Goal: Task Accomplishment & Management: Manage account settings

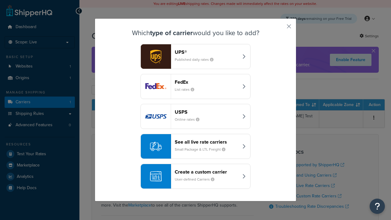
click at [196, 86] on div "FedEx List rates" at bounding box center [207, 86] width 64 height 15
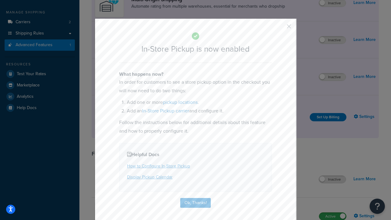
scroll to position [103, 0]
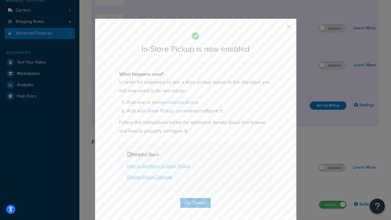
click at [280, 28] on button "button" at bounding box center [280, 29] width 2 height 2
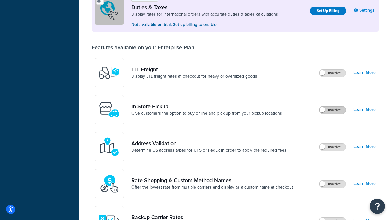
scroll to position [186, 0]
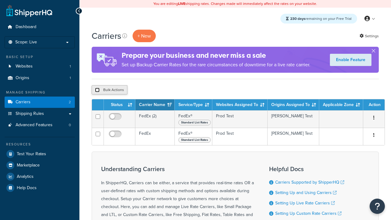
click at [97, 90] on input "checkbox" at bounding box center [97, 90] width 5 height 5
checkbox input "true"
click at [164, 90] on button "Delete" at bounding box center [162, 89] width 21 height 9
